Goal: Information Seeking & Learning: Compare options

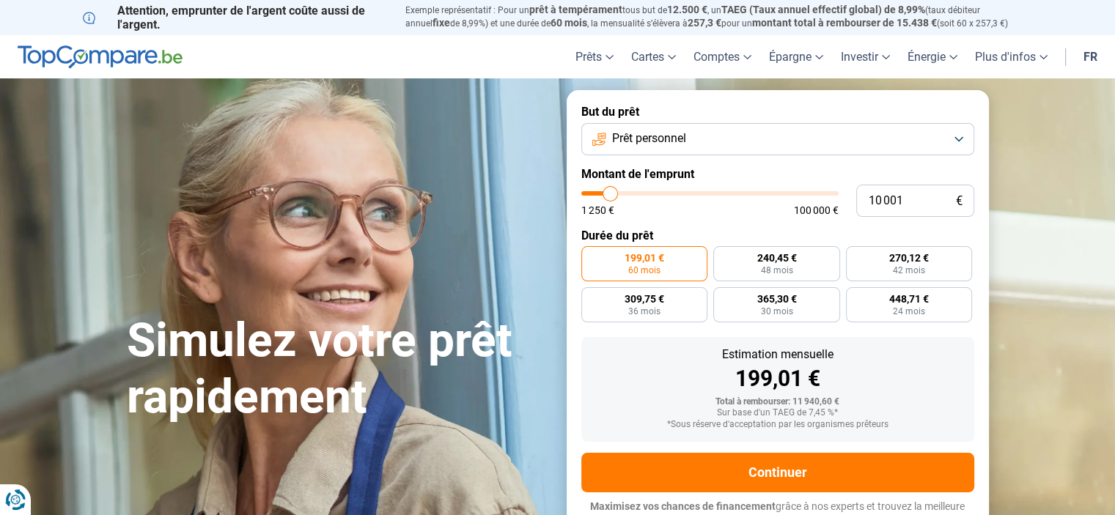
type input "9 750"
type input "9750"
type input "9 250"
type input "9250"
type input "8 500"
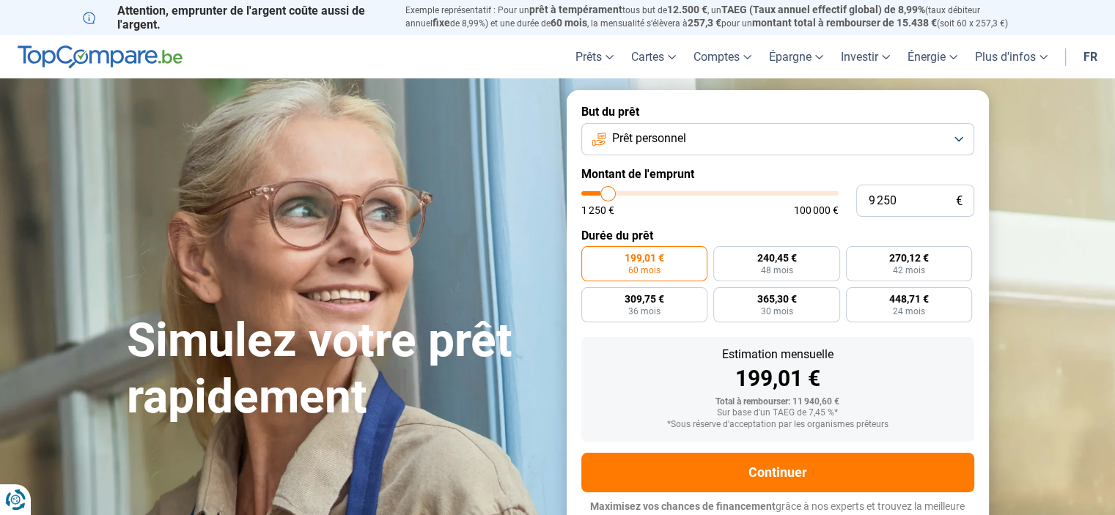
type input "8500"
type input "8 000"
type input "8000"
type input "7 000"
type input "7000"
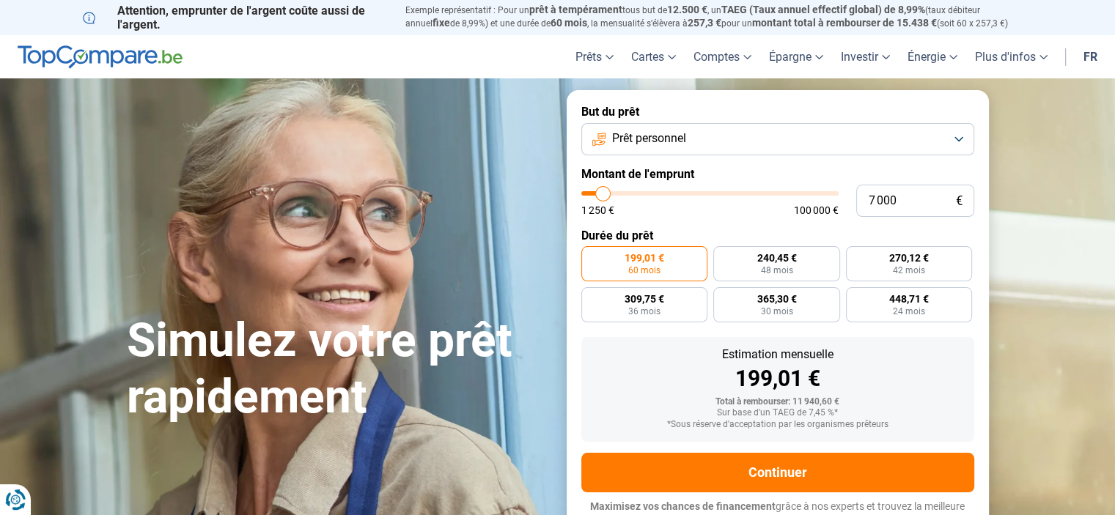
type input "6 250"
type input "6250"
type input "6 000"
type input "6000"
type input "5 750"
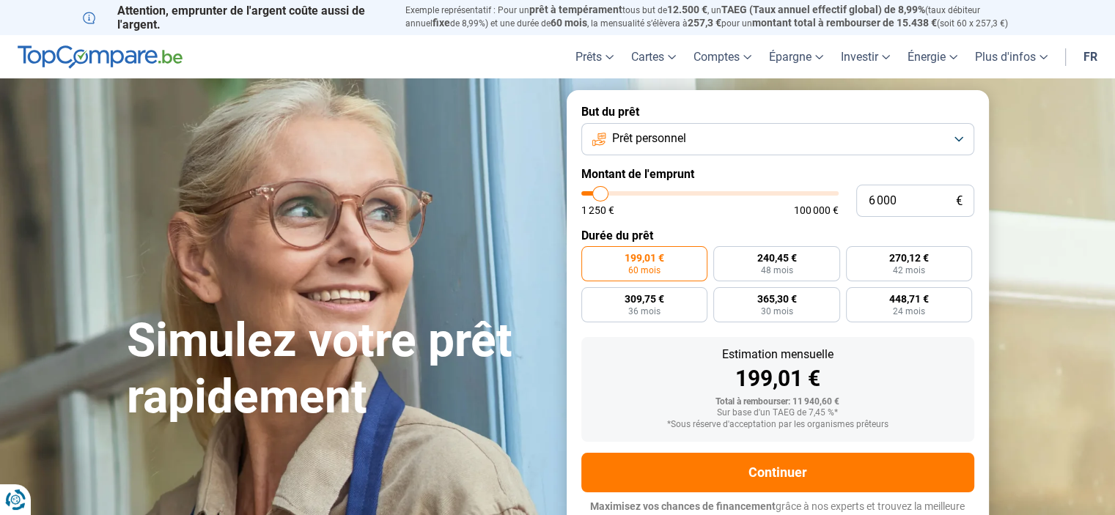
type input "5750"
type input "5 500"
type input "5500"
type input "5 250"
type input "5250"
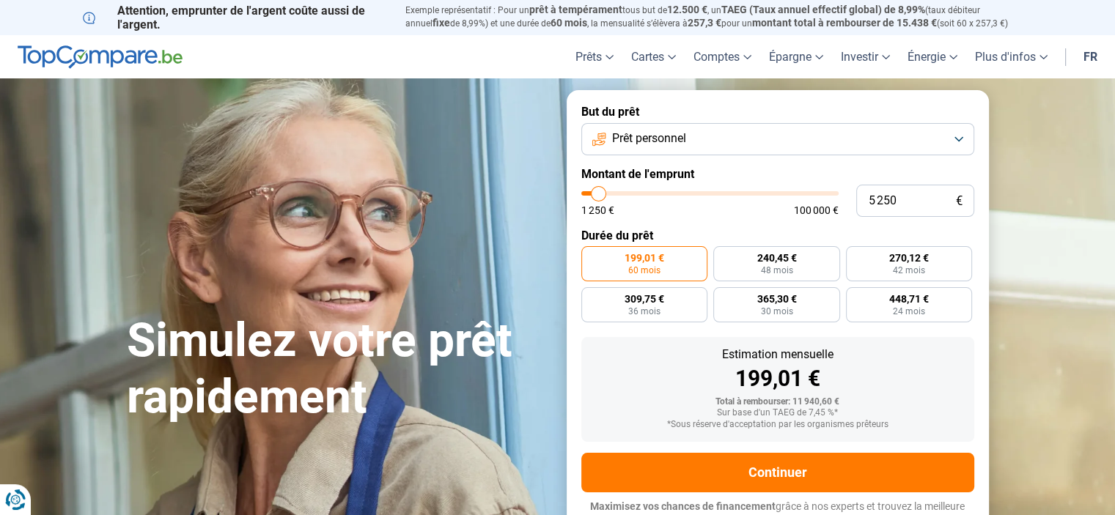
type input "4 750"
type input "4750"
type input "4 500"
type input "4500"
type input "4 250"
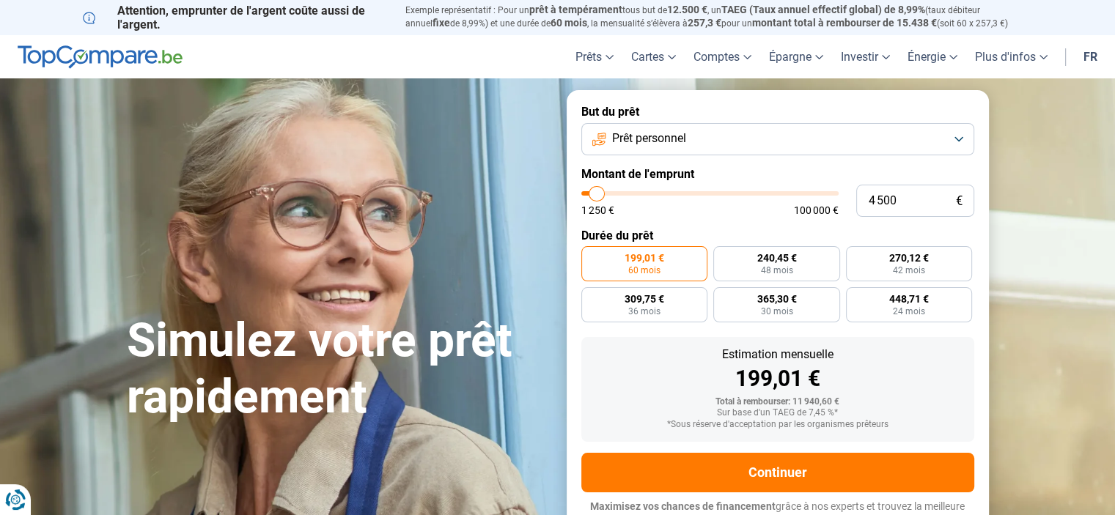
type input "4250"
type input "4 000"
type input "4000"
type input "3 750"
type input "3750"
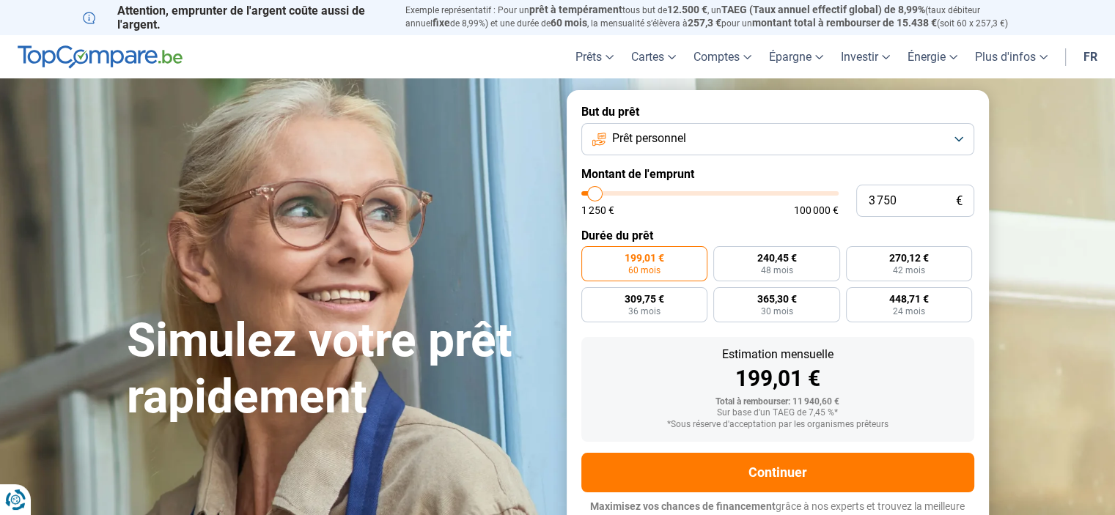
type input "3 250"
type input "3250"
type input "3 000"
type input "3000"
type input "2 750"
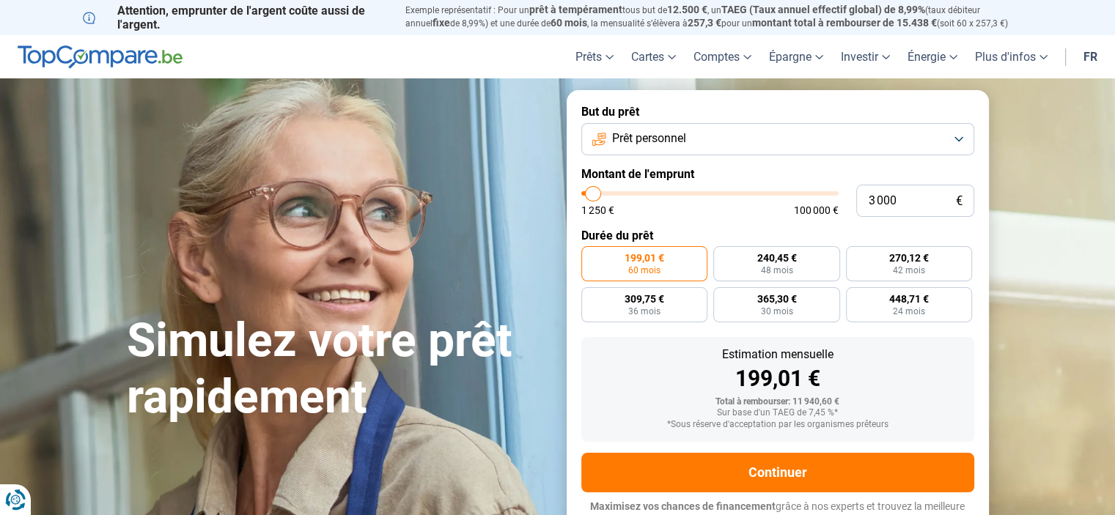
type input "2750"
type input "2 500"
drag, startPoint x: 610, startPoint y: 191, endPoint x: 592, endPoint y: 194, distance: 17.8
type input "2500"
click at [592, 194] on input "range" at bounding box center [709, 193] width 257 height 4
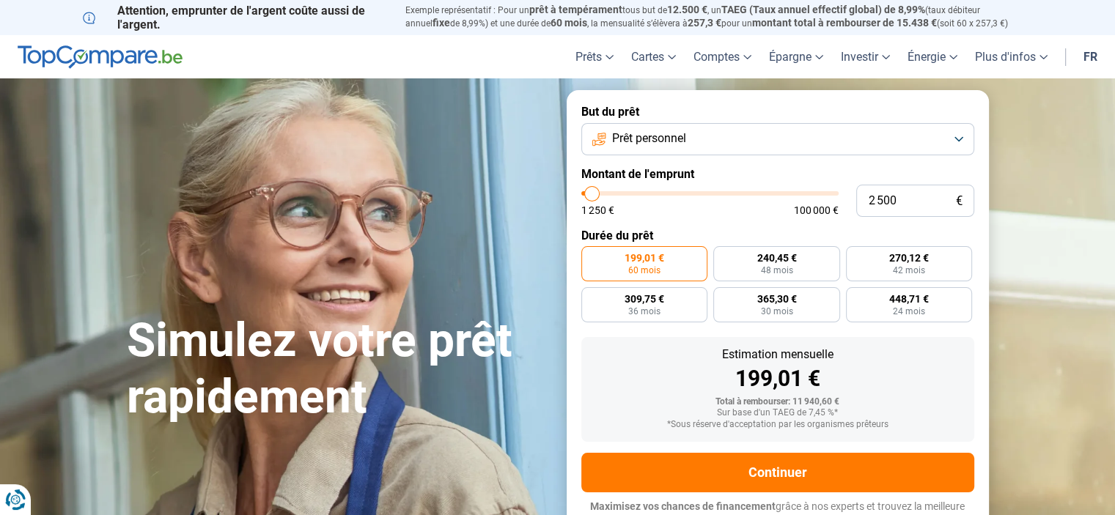
radio input "true"
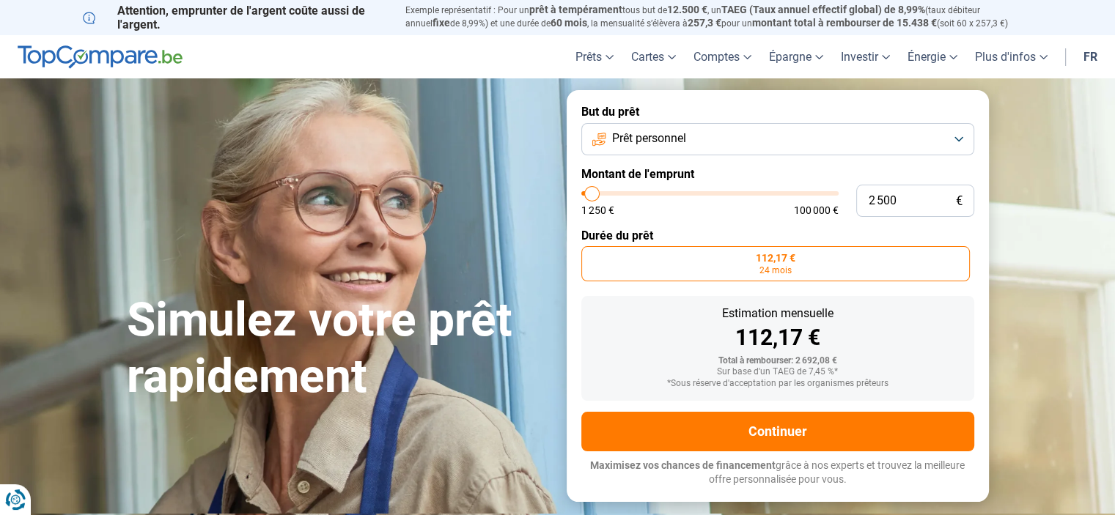
click at [730, 146] on button "Prêt personnel" at bounding box center [777, 139] width 393 height 32
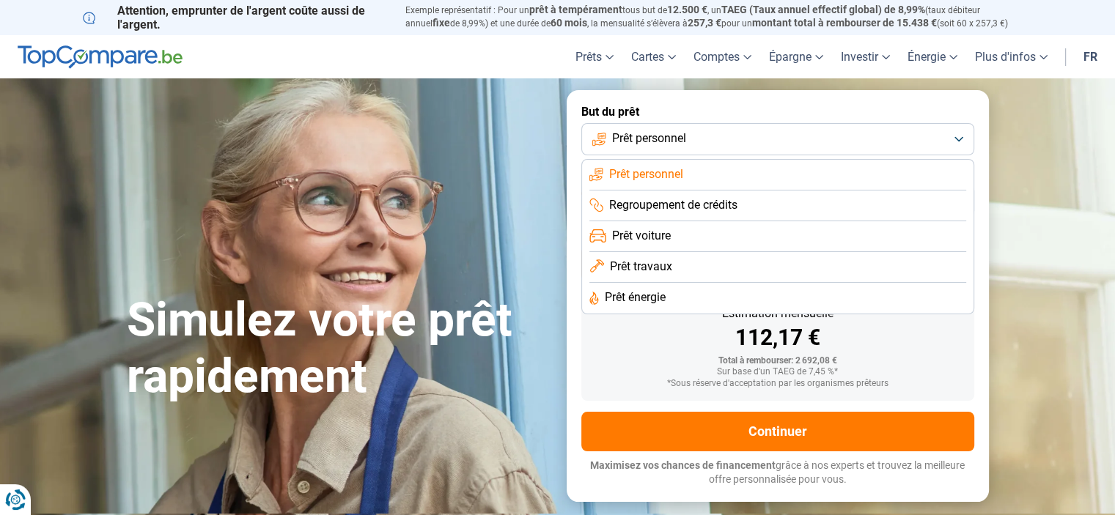
click at [707, 205] on span "Regroupement de crédits" at bounding box center [673, 205] width 128 height 16
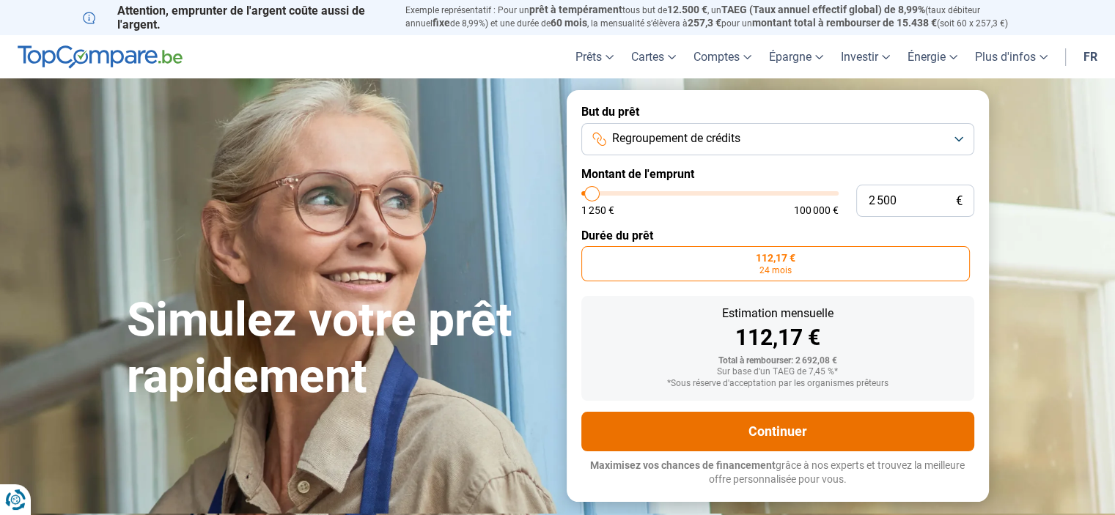
click at [787, 431] on button "Continuer" at bounding box center [777, 432] width 393 height 40
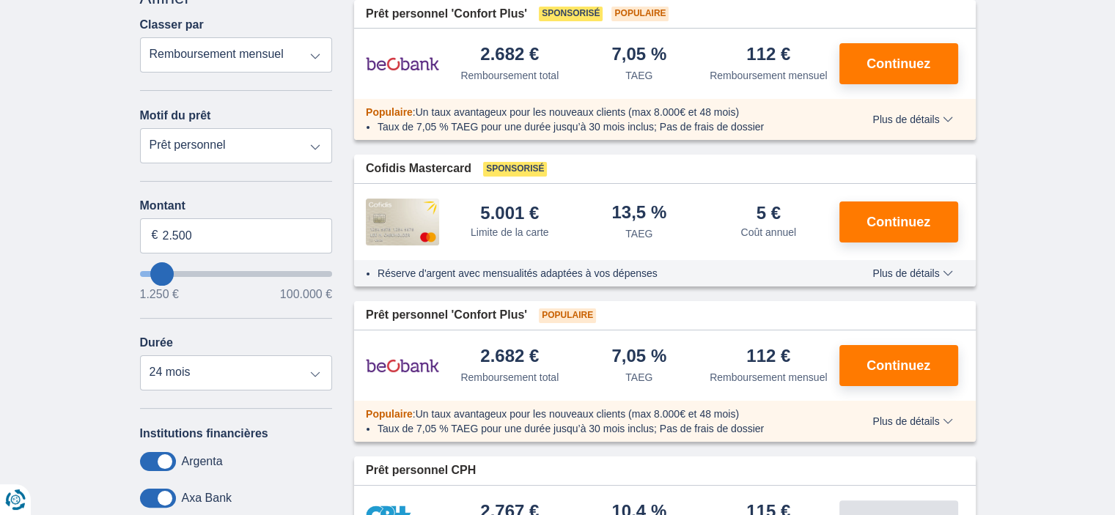
scroll to position [73, 0]
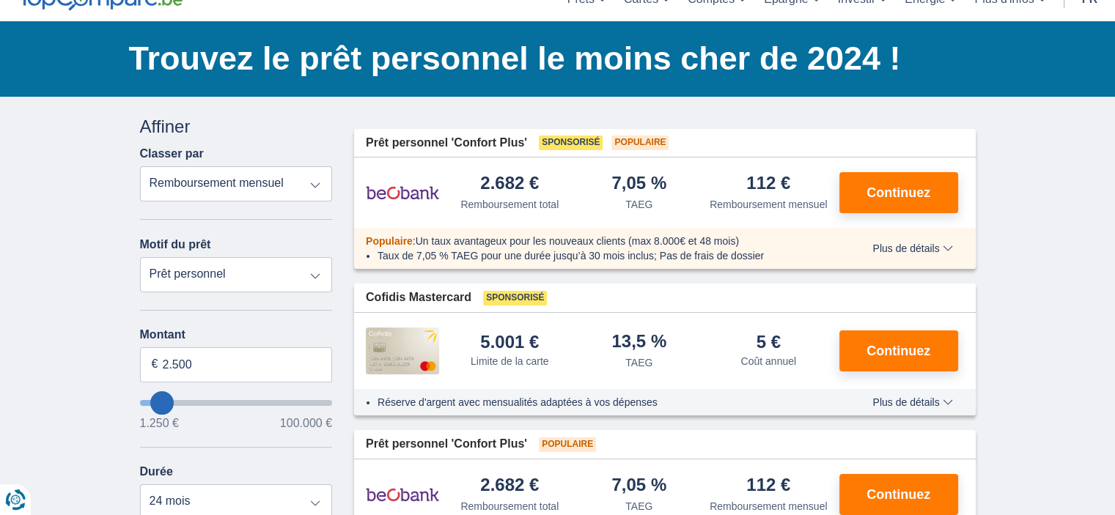
click at [315, 276] on select "Prêt personnel Voiture Moto / vélo Caravane / mobilhome Travaux Energie Rachat …" at bounding box center [236, 274] width 193 height 35
select select "renovationLoan"
click at [140, 258] on select "Prêt personnel Voiture Moto / vélo Caravane / mobilhome Travaux Energie Rachat …" at bounding box center [236, 274] width 193 height 35
type input "15.000"
type input "15250"
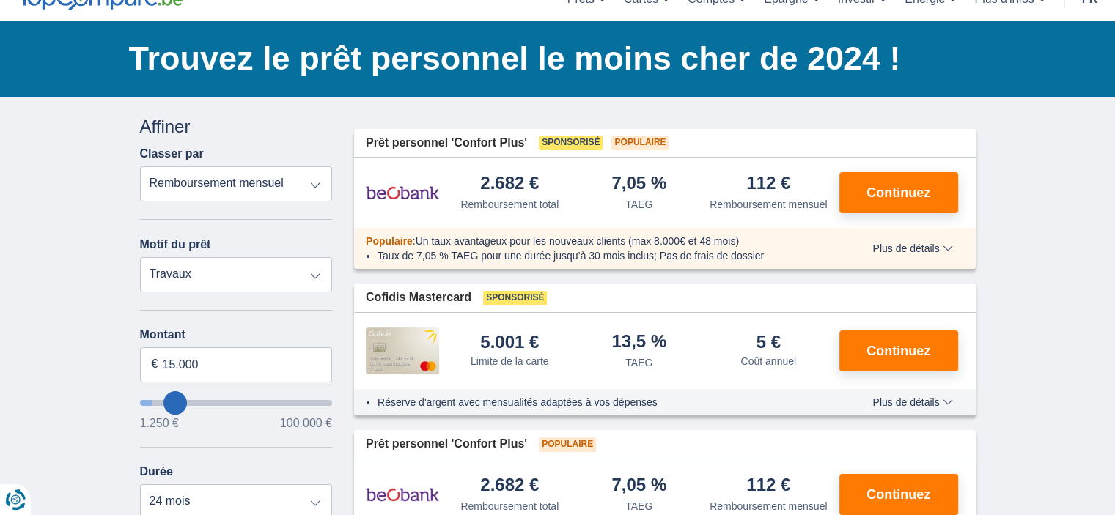
select select "60"
